Goal: Transaction & Acquisition: Book appointment/travel/reservation

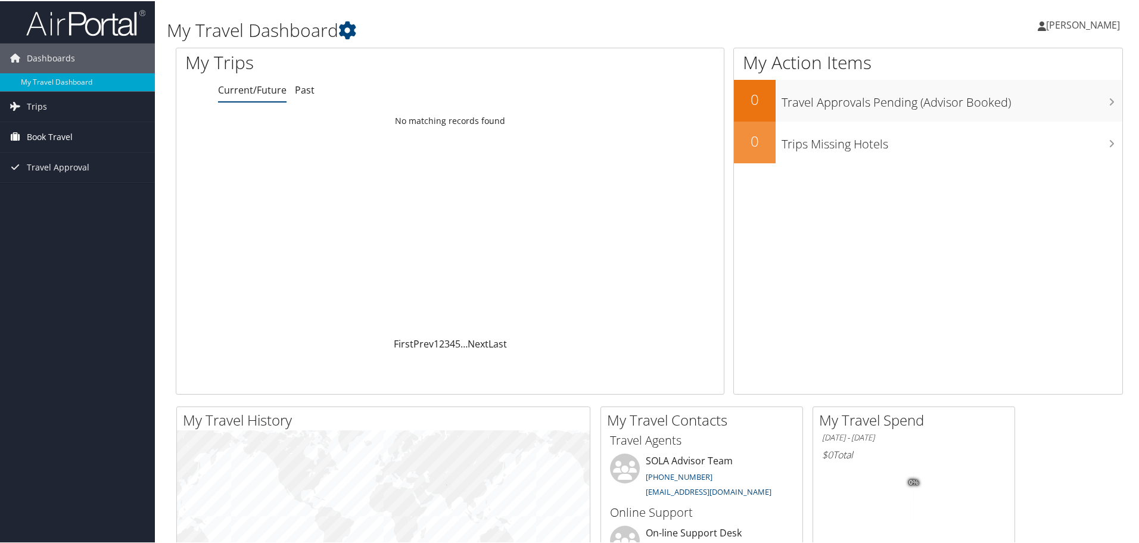
click at [60, 130] on span "Book Travel" at bounding box center [50, 136] width 46 height 30
click at [43, 173] on link "Book/Manage Online Trips" at bounding box center [77, 178] width 155 height 18
